Goal: Transaction & Acquisition: Purchase product/service

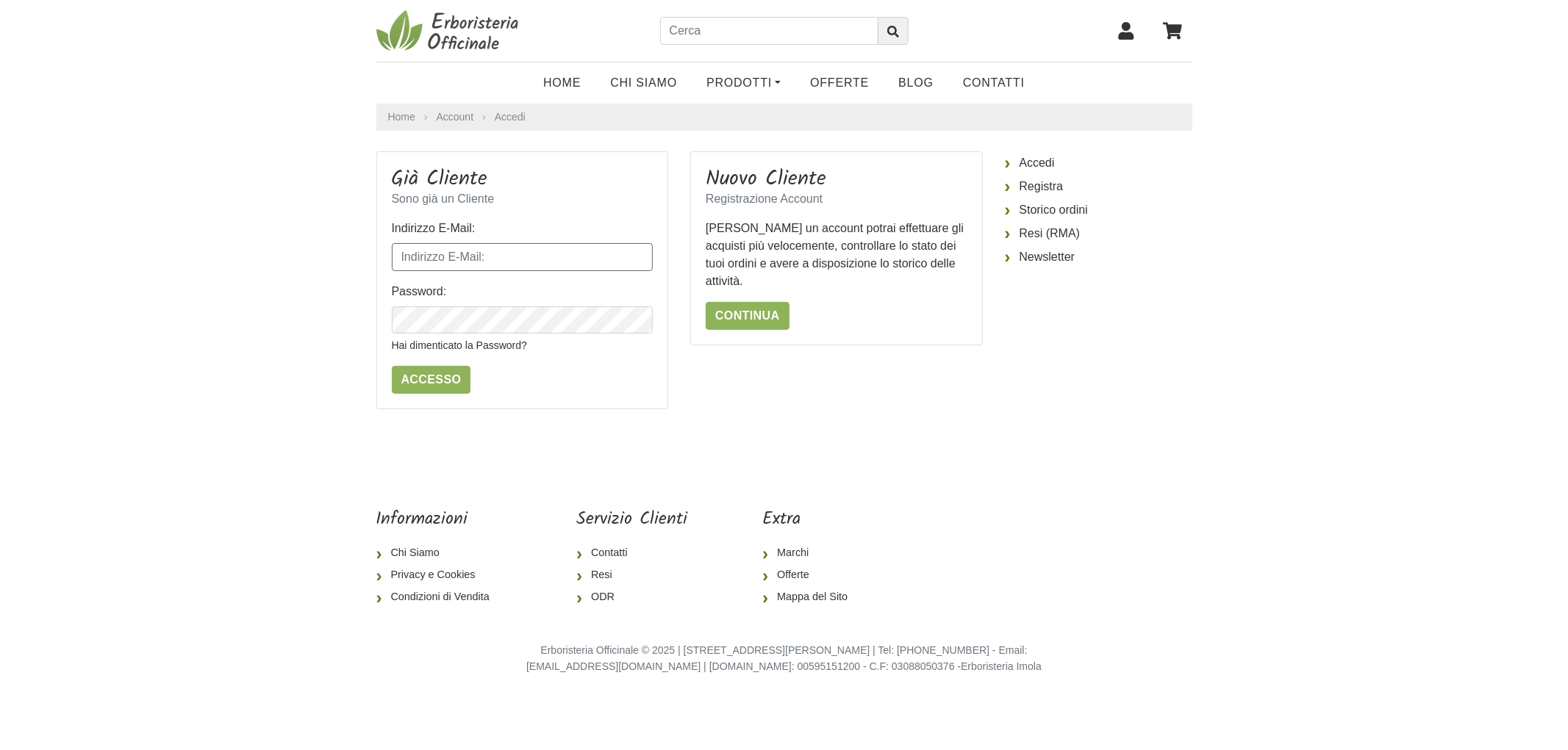
click at [450, 244] on input "Indirizzo E-Mail:" at bounding box center [522, 257] width 262 height 28
type input "[EMAIL_ADDRESS][DOMAIN_NAME]"
click at [392, 366] on input "Accesso" at bounding box center [431, 380] width 80 height 28
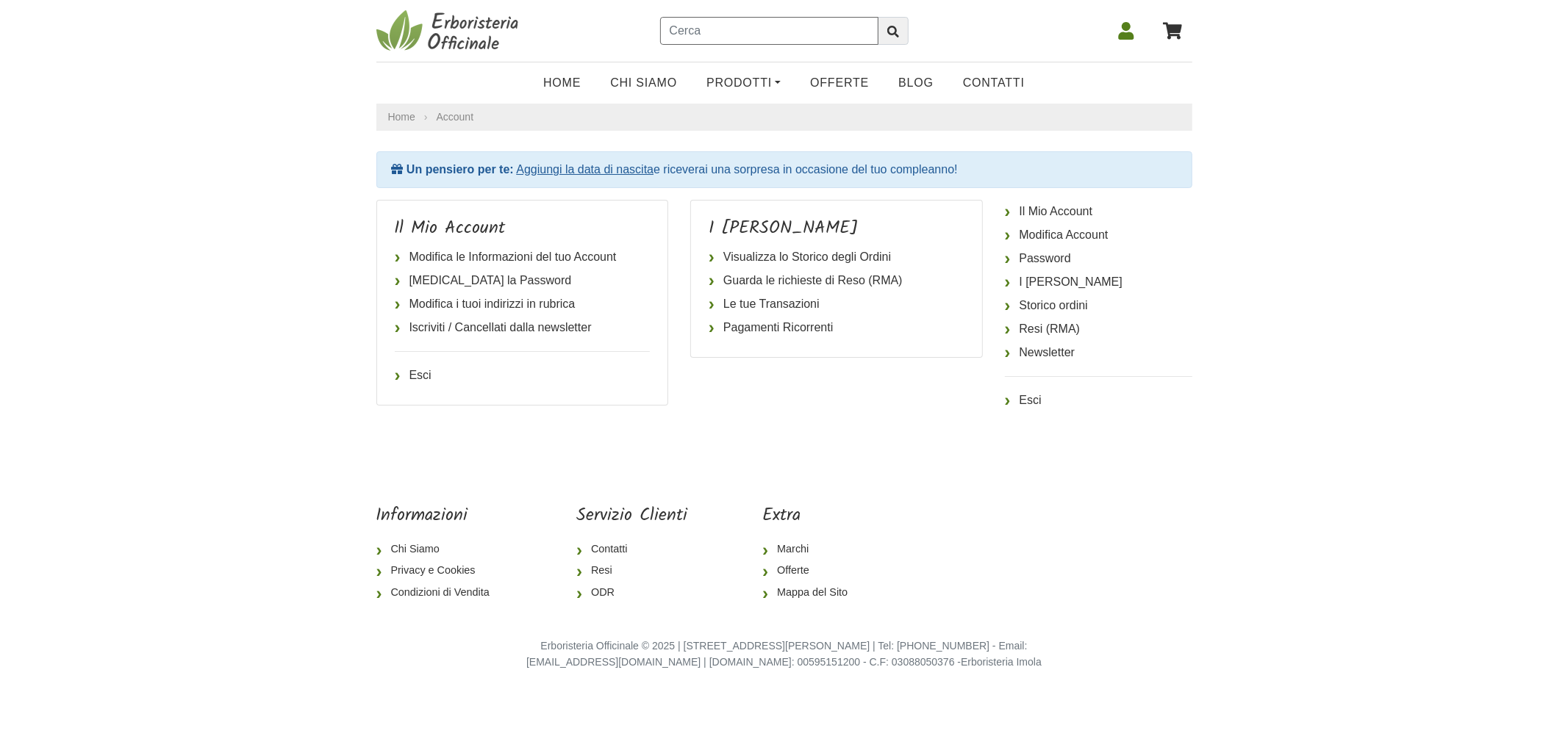
click at [701, 30] on input "text" at bounding box center [770, 31] width 219 height 28
type input "psillio"
click at [878, 17] on button "submit" at bounding box center [893, 31] width 31 height 28
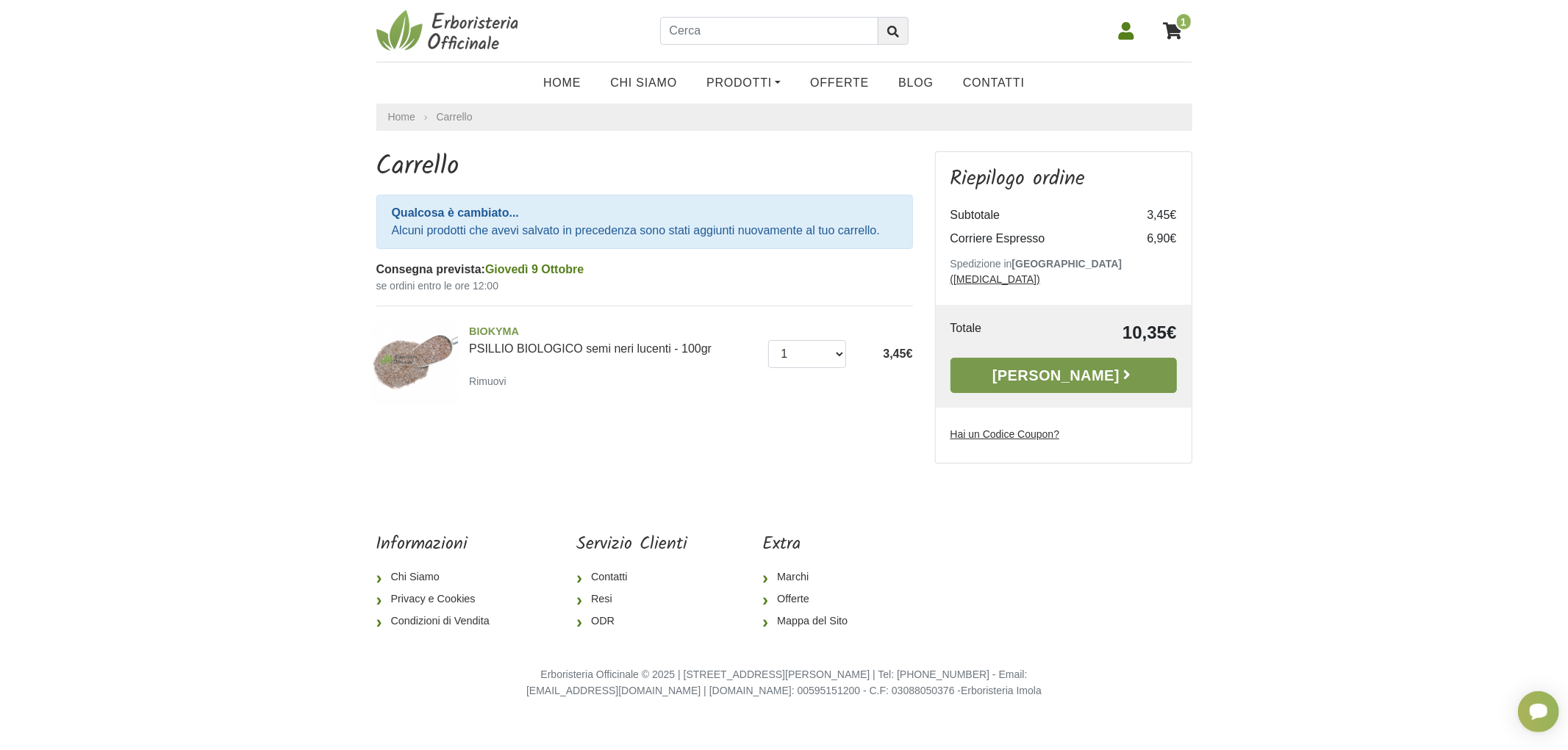
click at [979, 372] on link "Alla Cassa" at bounding box center [1064, 375] width 226 height 35
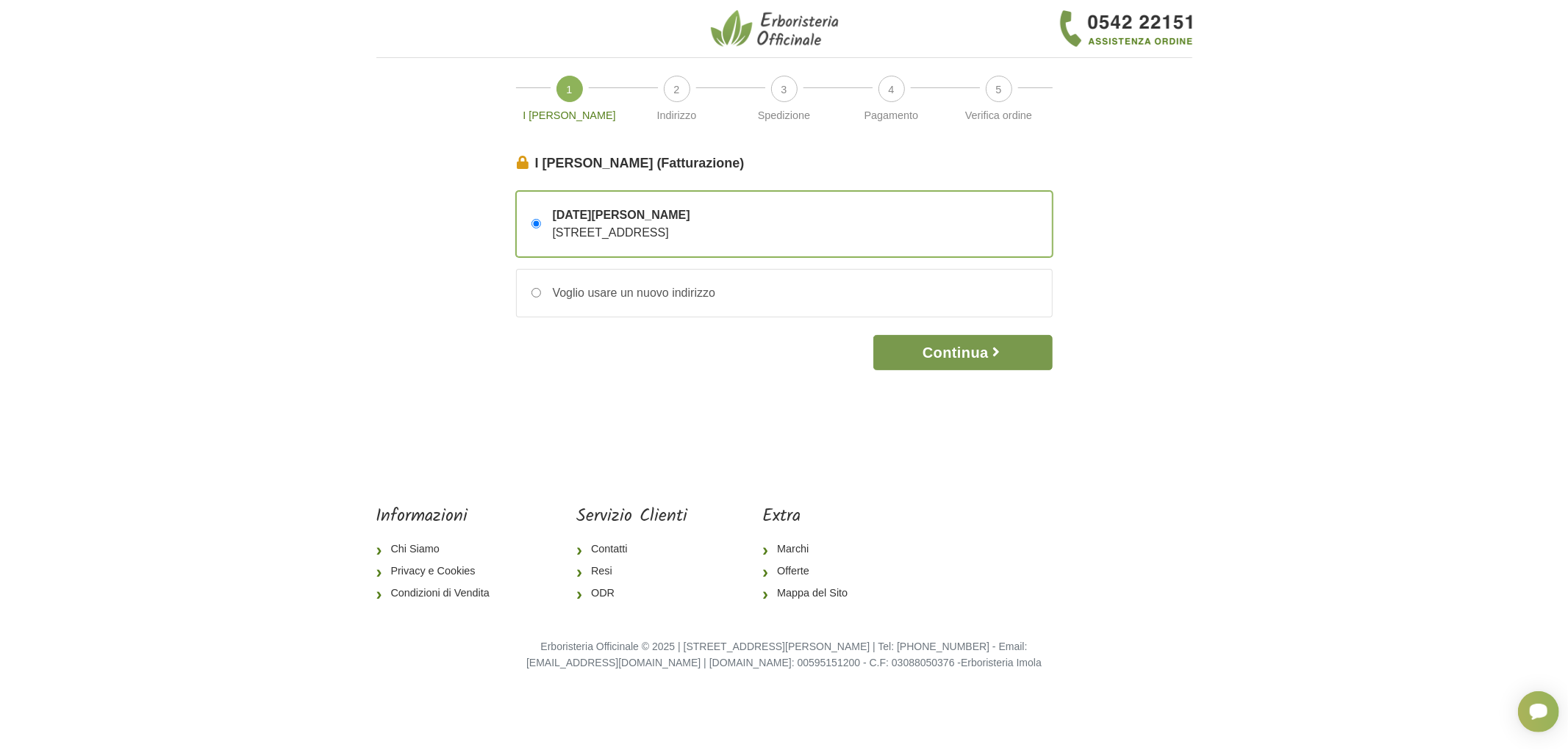
click at [1006, 349] on button "Continua" at bounding box center [962, 352] width 178 height 35
click at [1008, 349] on button "Continua" at bounding box center [962, 352] width 178 height 35
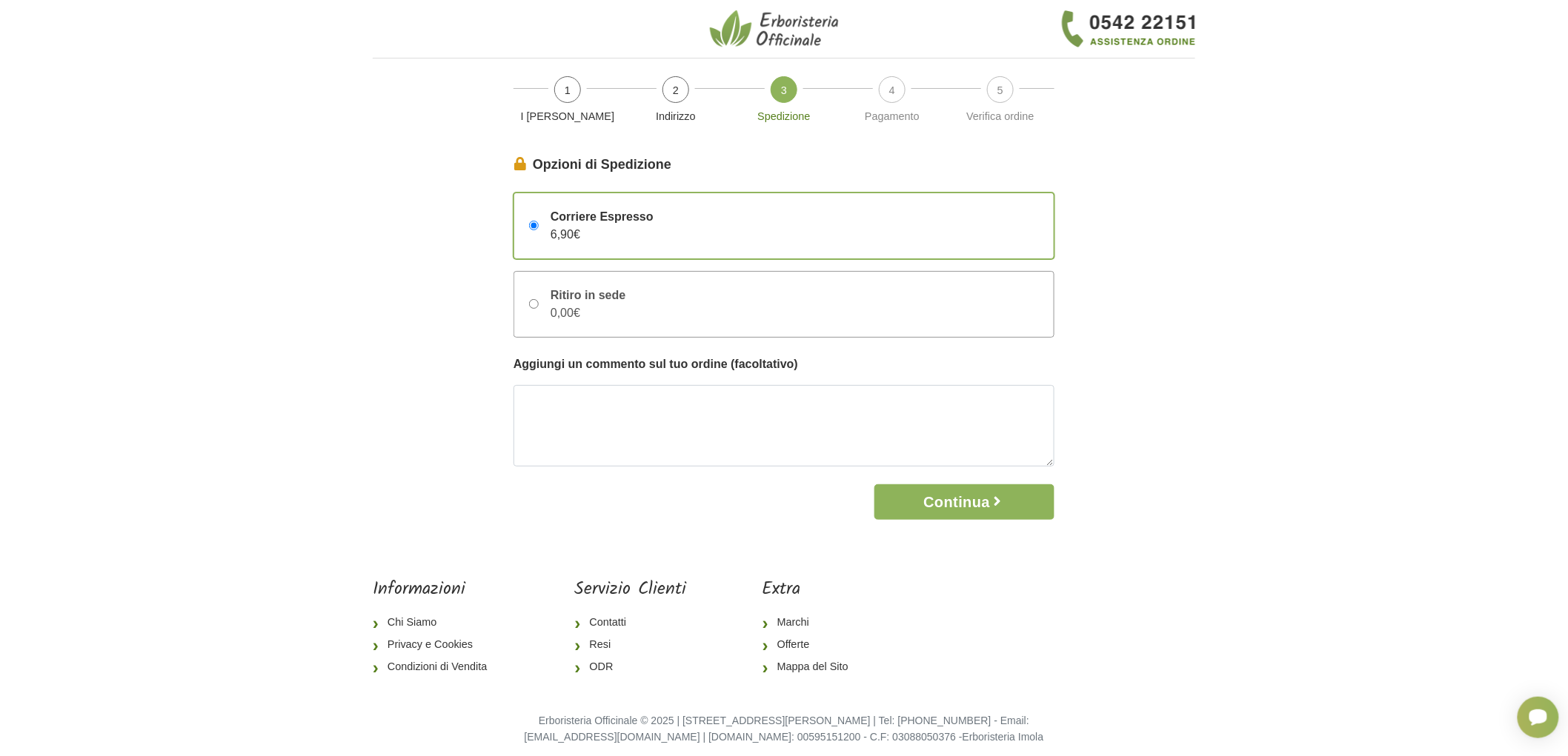
click at [633, 293] on div "Ritiro in sede 0,00€" at bounding box center [784, 304] width 540 height 65
click at [539, 300] on input "Ritiro in sede 0,00€" at bounding box center [534, 305] width 10 height 10
radio input "true"
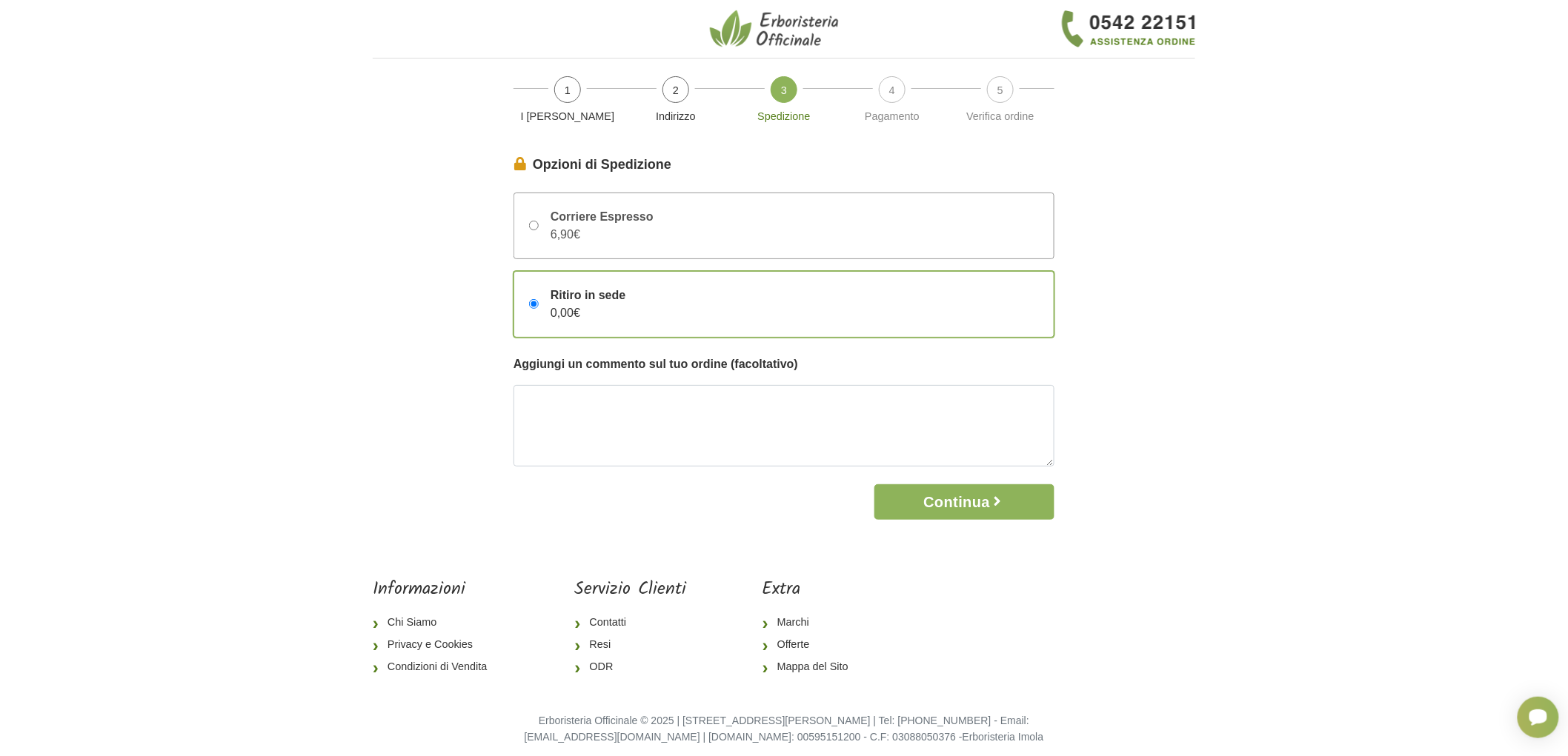
click at [634, 234] on div "Corriere Espresso 6,90€" at bounding box center [596, 225] width 115 height 36
click at [539, 230] on input "Corriere Espresso 6,90€" at bounding box center [534, 225] width 10 height 10
radio input "true"
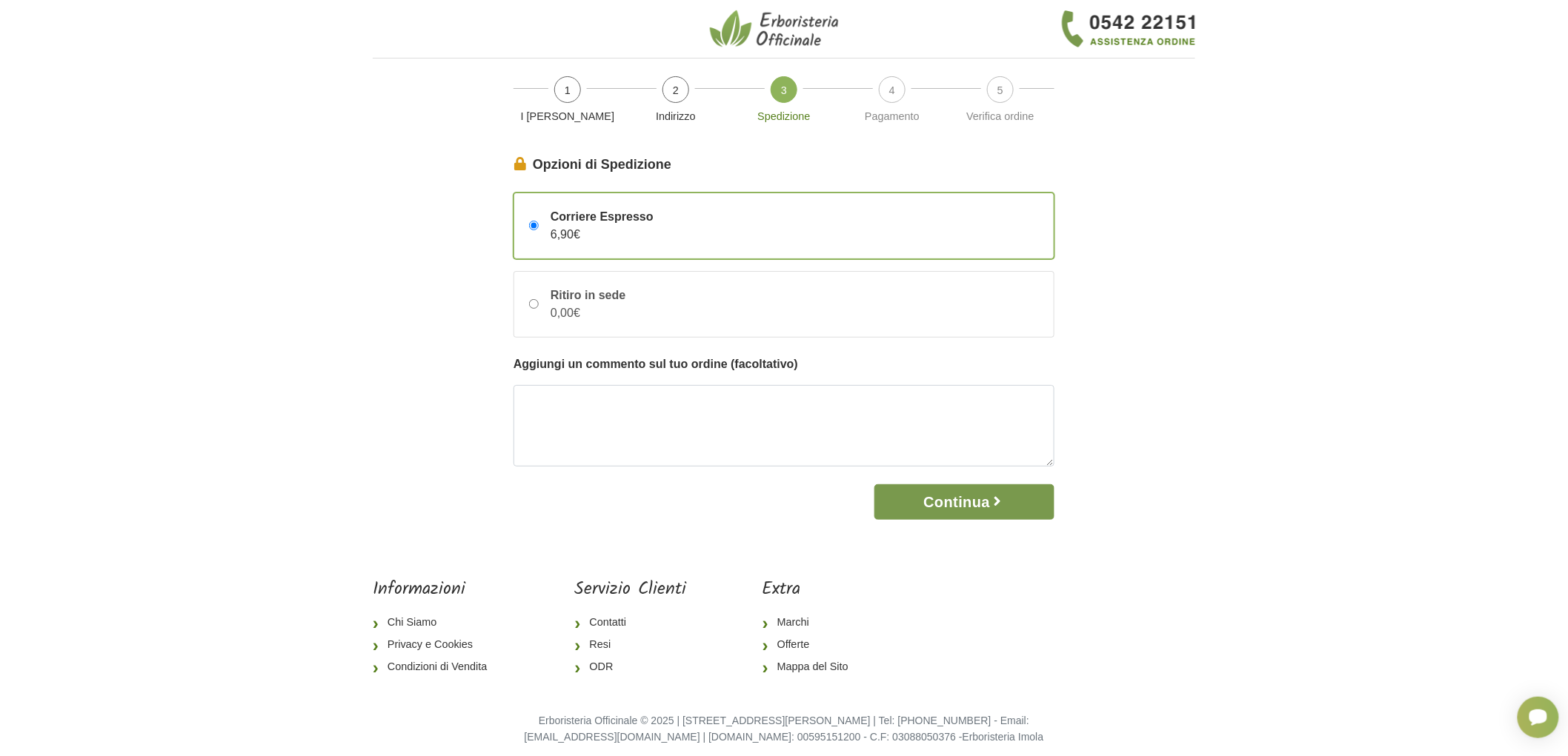
click at [942, 502] on button "Continua" at bounding box center [964, 502] width 180 height 36
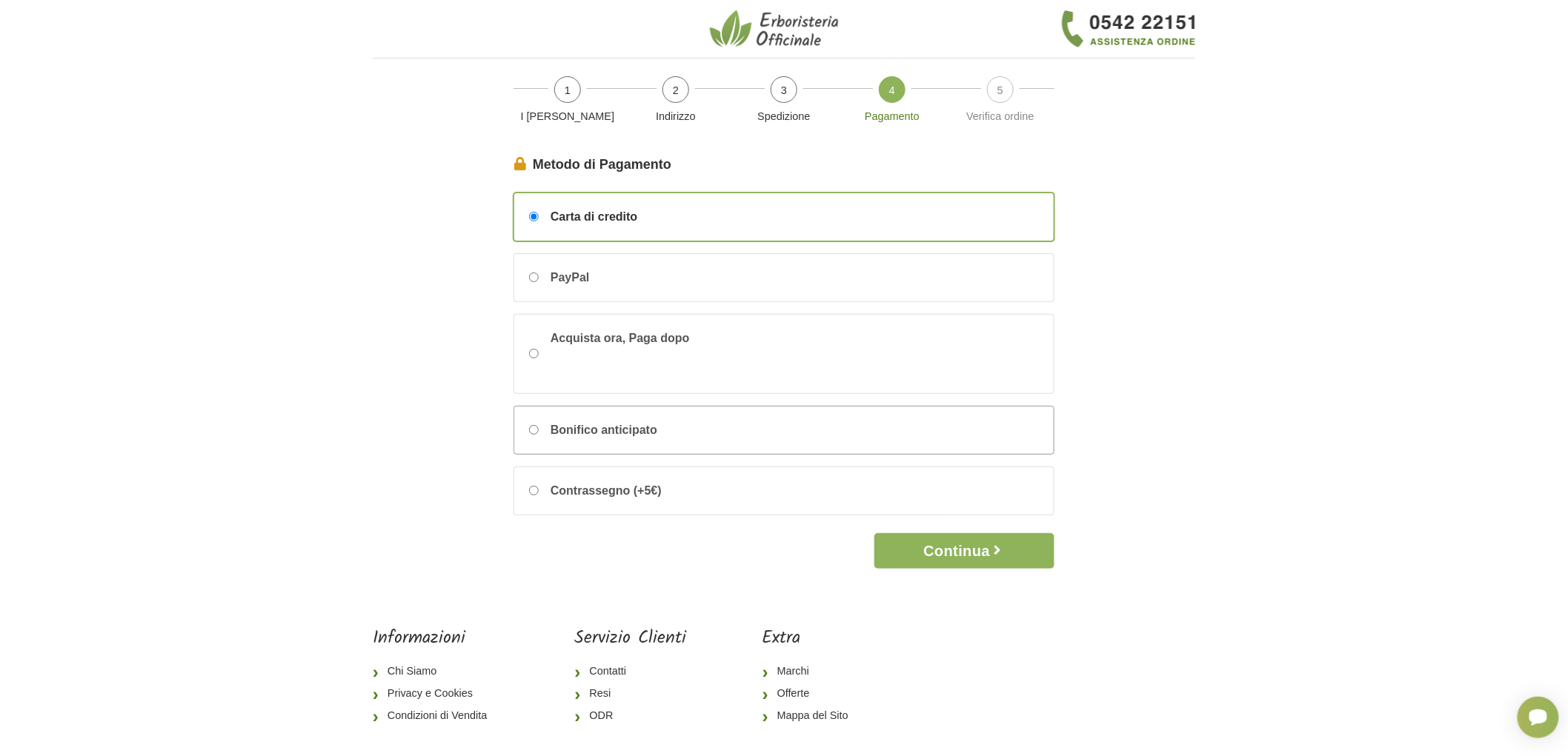
click at [598, 442] on div "Bonifico anticipato" at bounding box center [784, 430] width 540 height 47
click at [539, 435] on input "Bonifico anticipato" at bounding box center [534, 430] width 10 height 10
radio input "true"
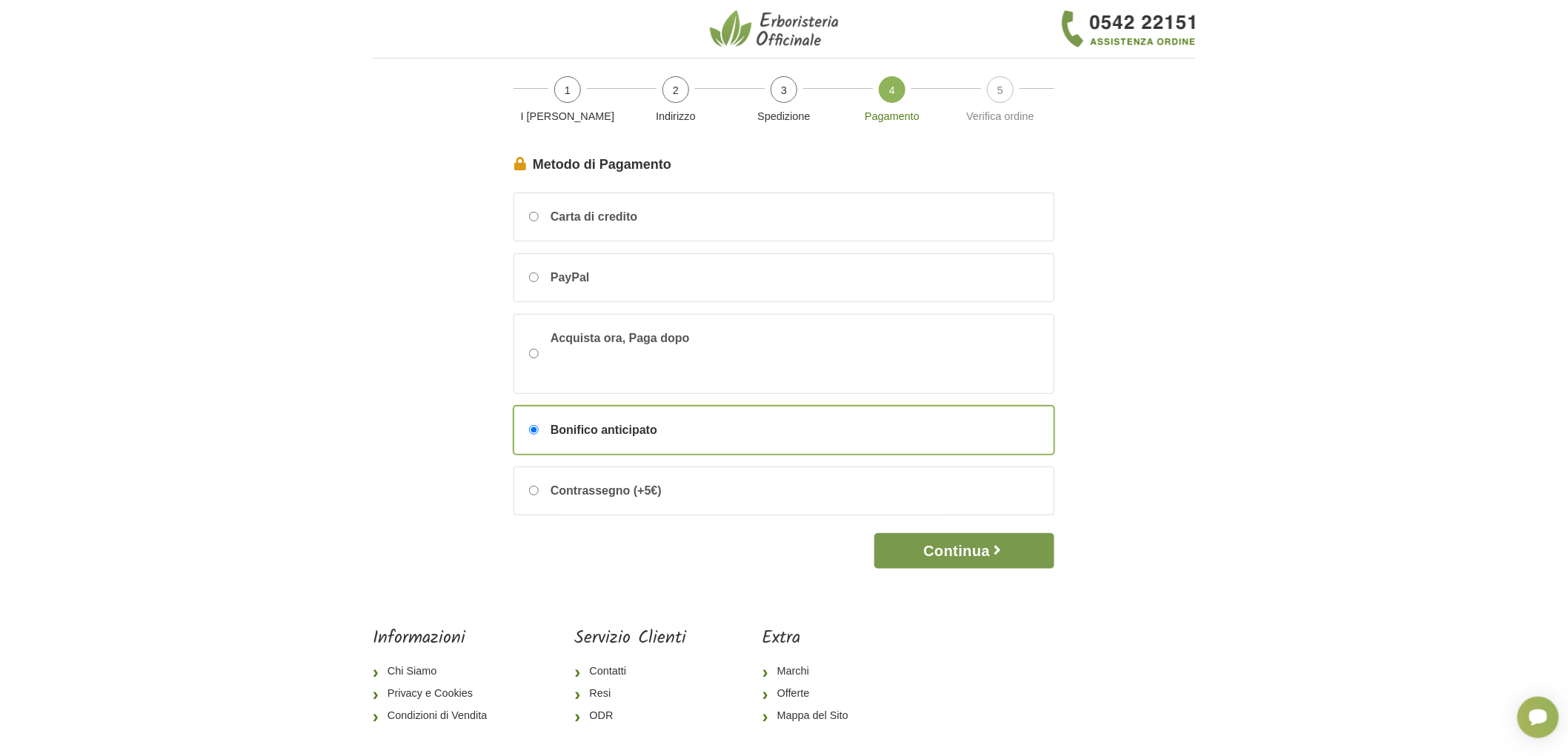
click at [960, 552] on button "Continua" at bounding box center [964, 551] width 180 height 36
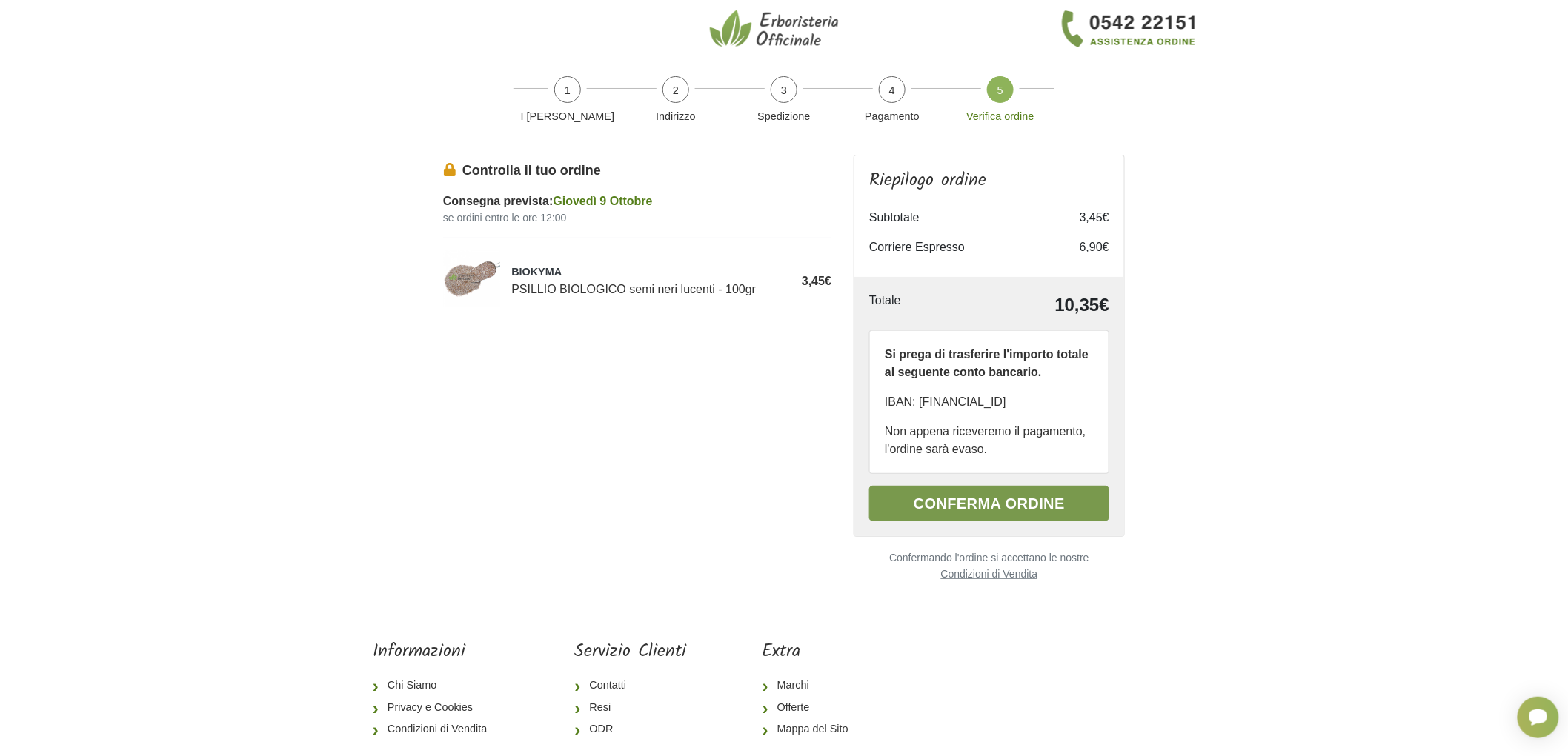
drag, startPoint x: 953, startPoint y: 509, endPoint x: 954, endPoint y: 502, distance: 7.1
click at [953, 506] on button "Conferma ordine" at bounding box center [990, 504] width 240 height 36
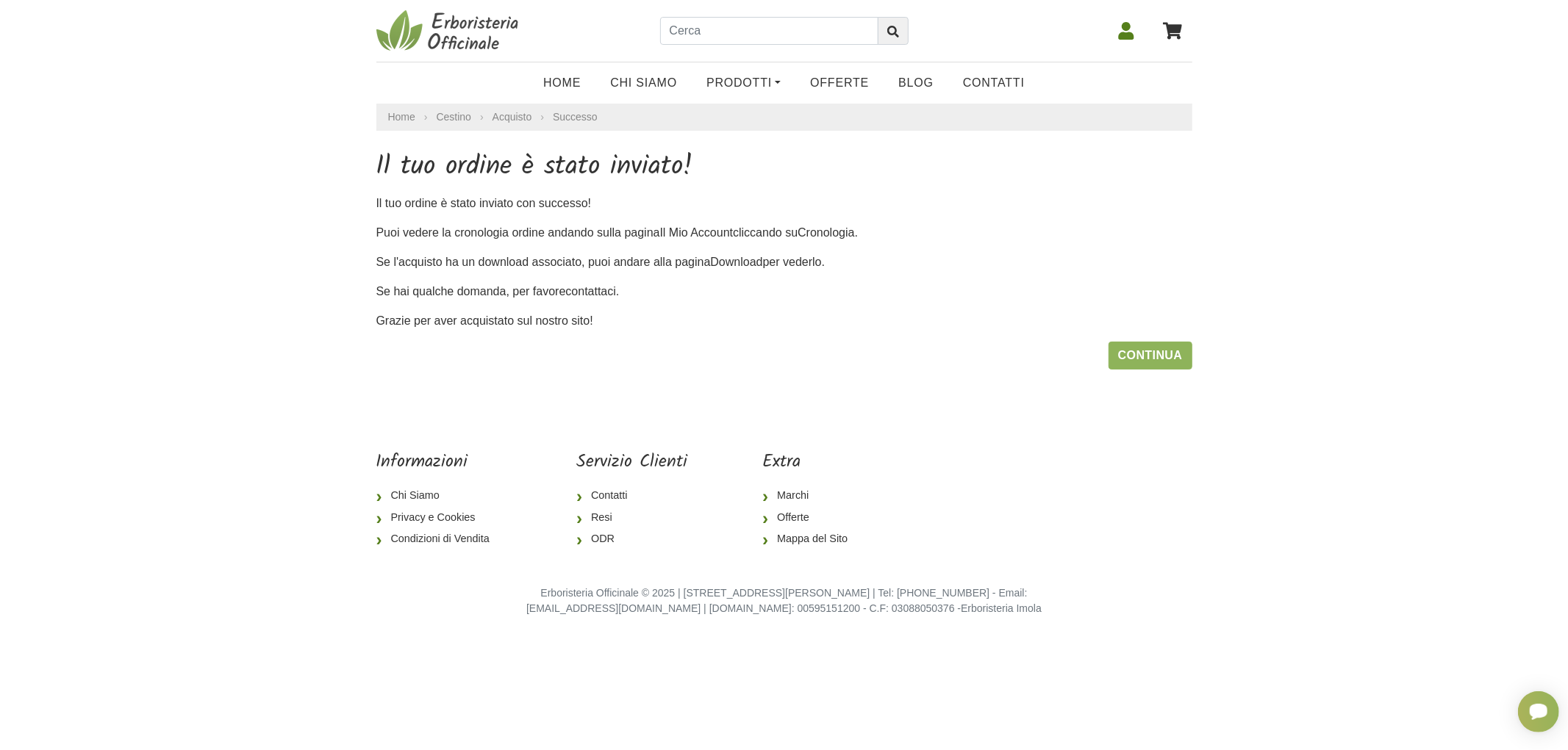
click at [1124, 40] on link at bounding box center [1126, 31] width 36 height 36
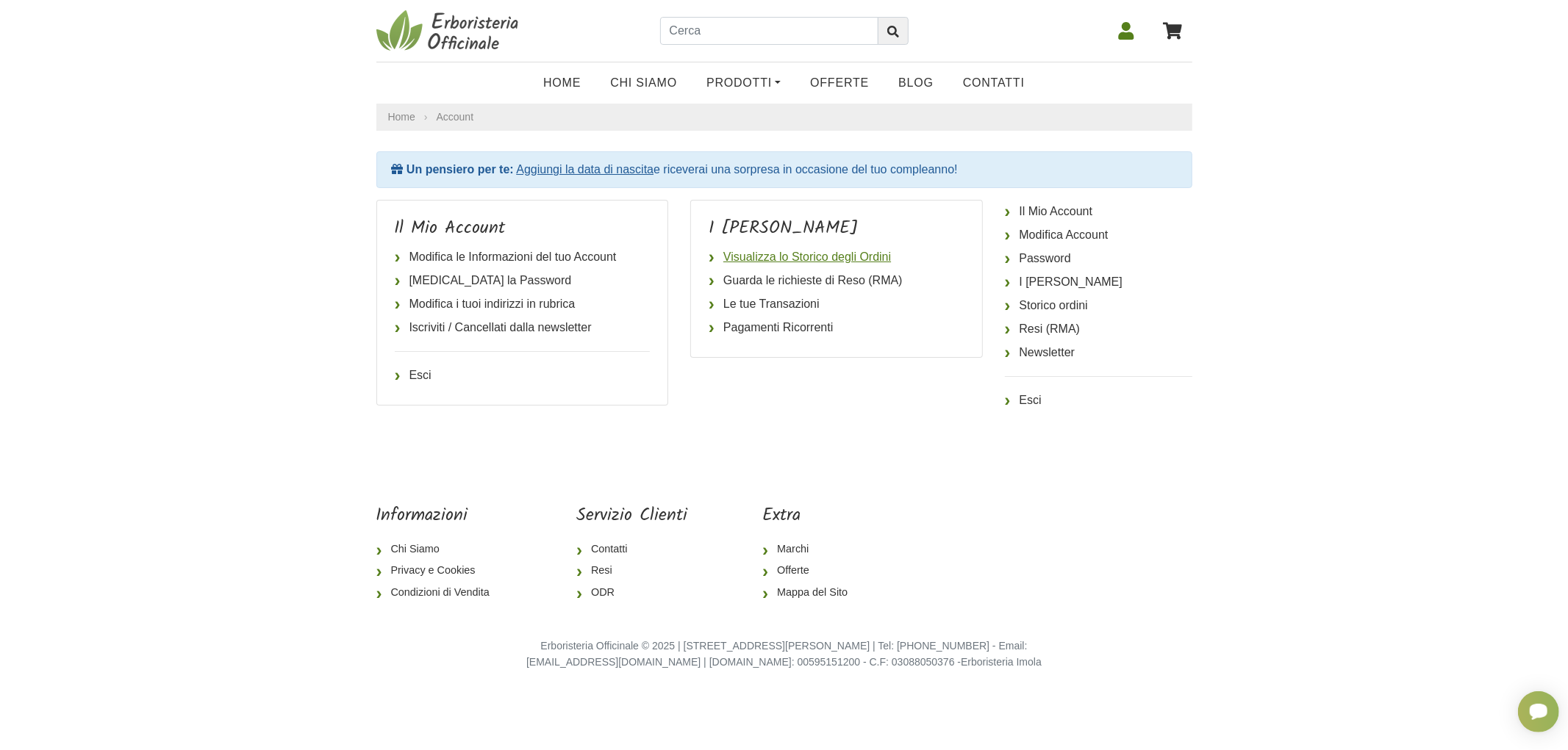
click at [798, 253] on link "Visualizza lo Storico degli Ordini" at bounding box center [837, 257] width 256 height 24
click at [1020, 301] on link "Storico ordini" at bounding box center [1098, 305] width 187 height 24
